Goal: Transaction & Acquisition: Purchase product/service

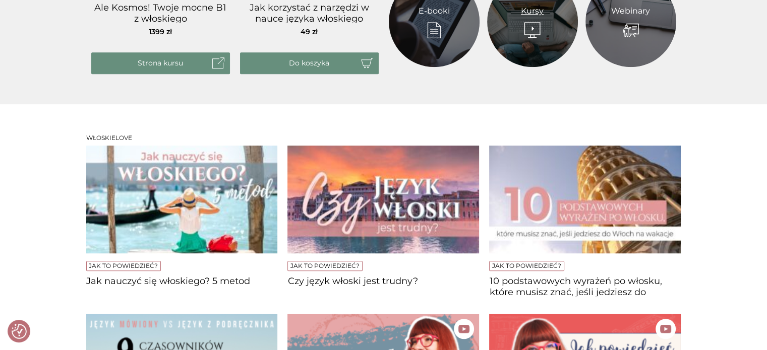
scroll to position [555, 0]
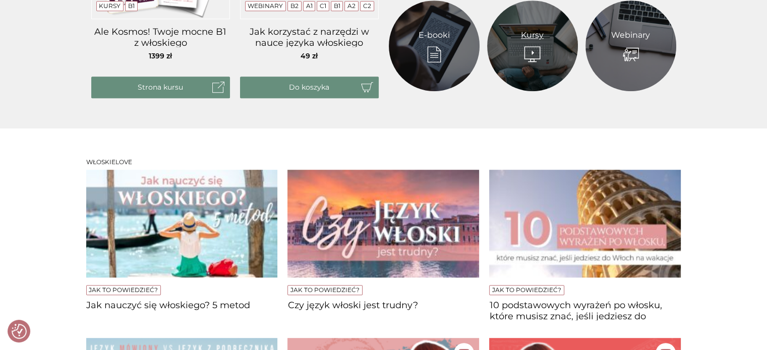
click at [531, 29] on link "Kursy" at bounding box center [532, 35] width 23 height 12
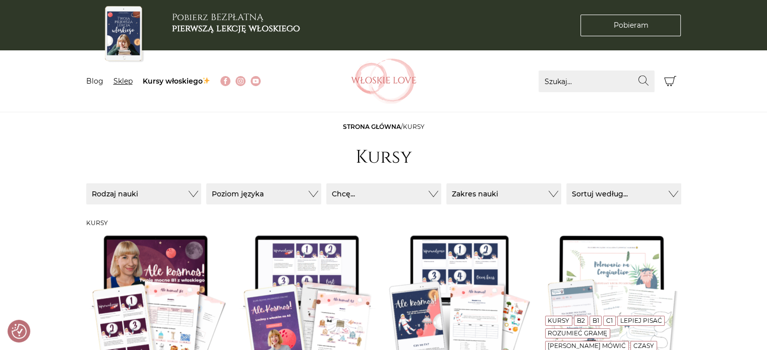
click at [124, 80] on link "Sklep" at bounding box center [122, 81] width 19 height 9
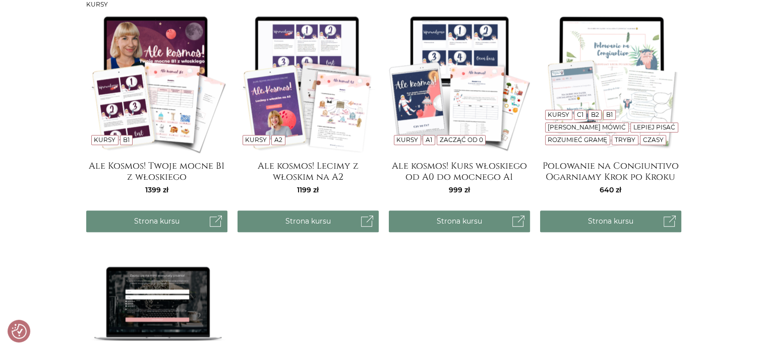
scroll to position [807, 0]
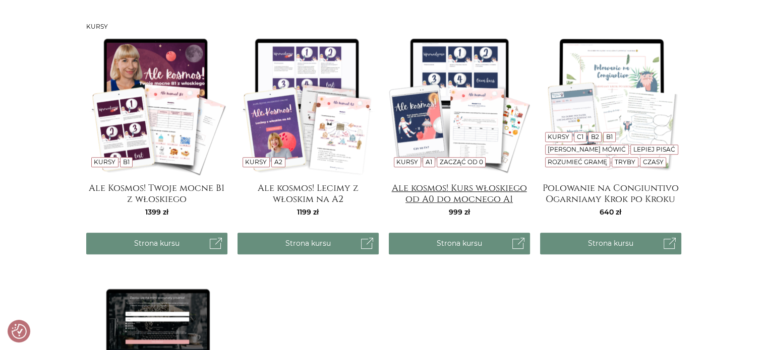
click at [431, 201] on h4 "Ale kosmos! Kurs włoskiego od A0 do mocnego A1" at bounding box center [459, 193] width 141 height 20
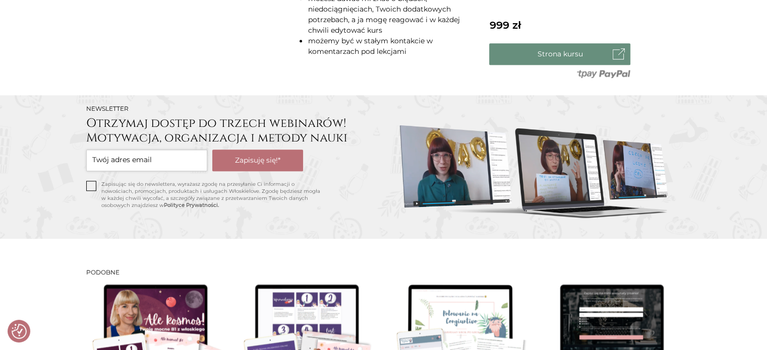
scroll to position [958, 0]
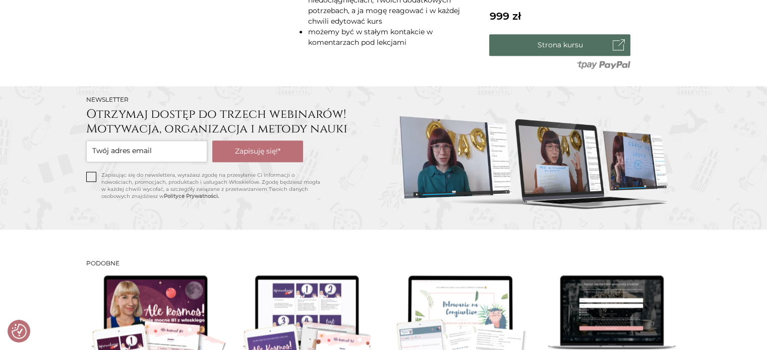
click at [526, 53] on link "Strona kursu" at bounding box center [559, 45] width 141 height 22
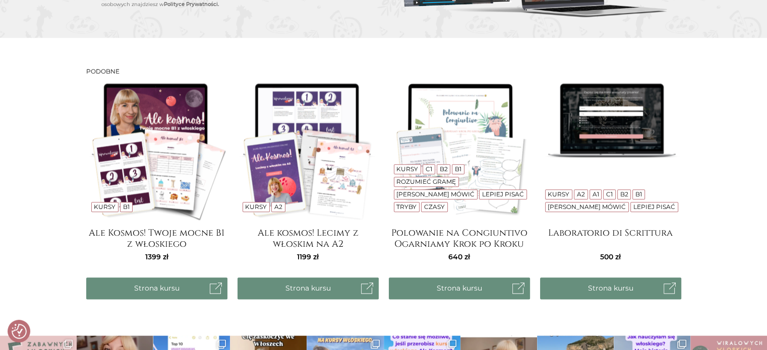
scroll to position [1126, 0]
